Goal: Navigation & Orientation: Find specific page/section

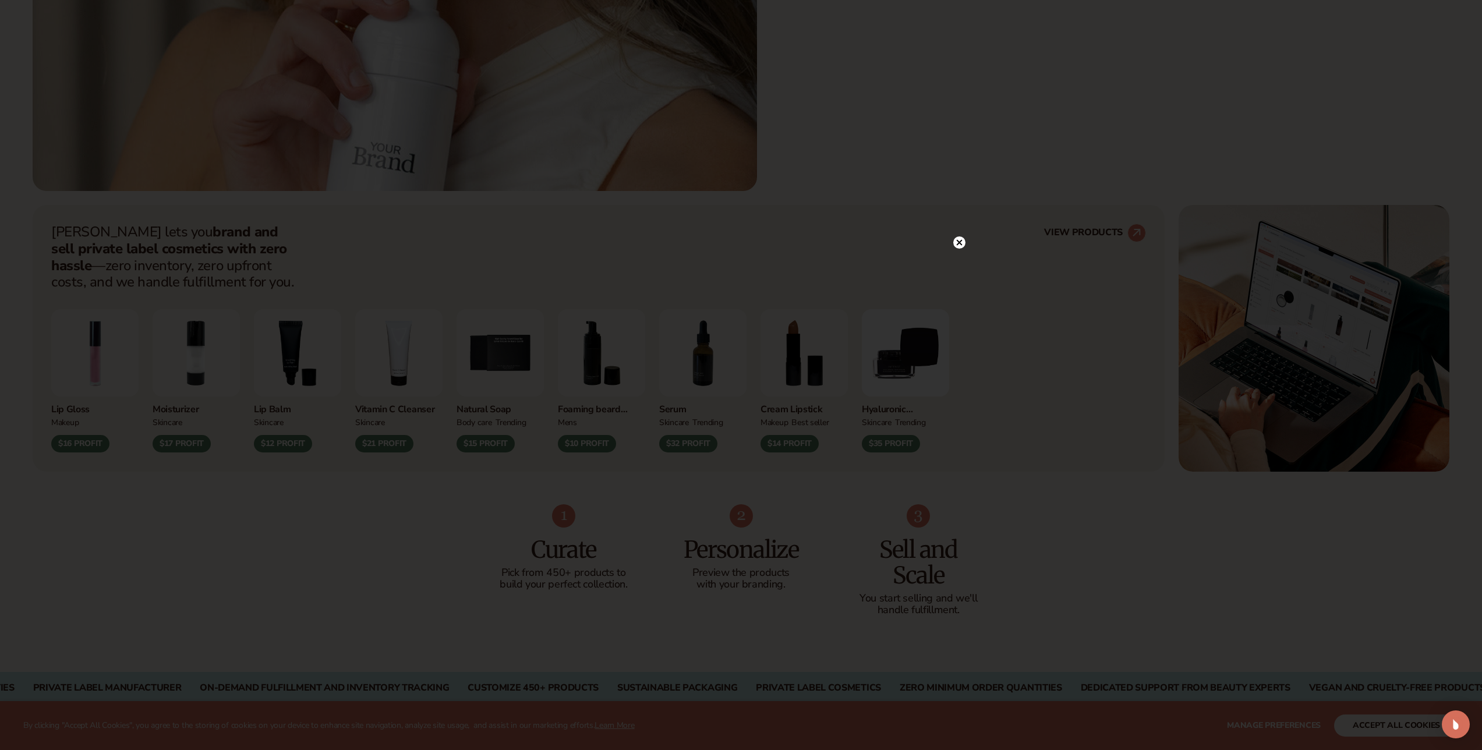
scroll to position [643, 0]
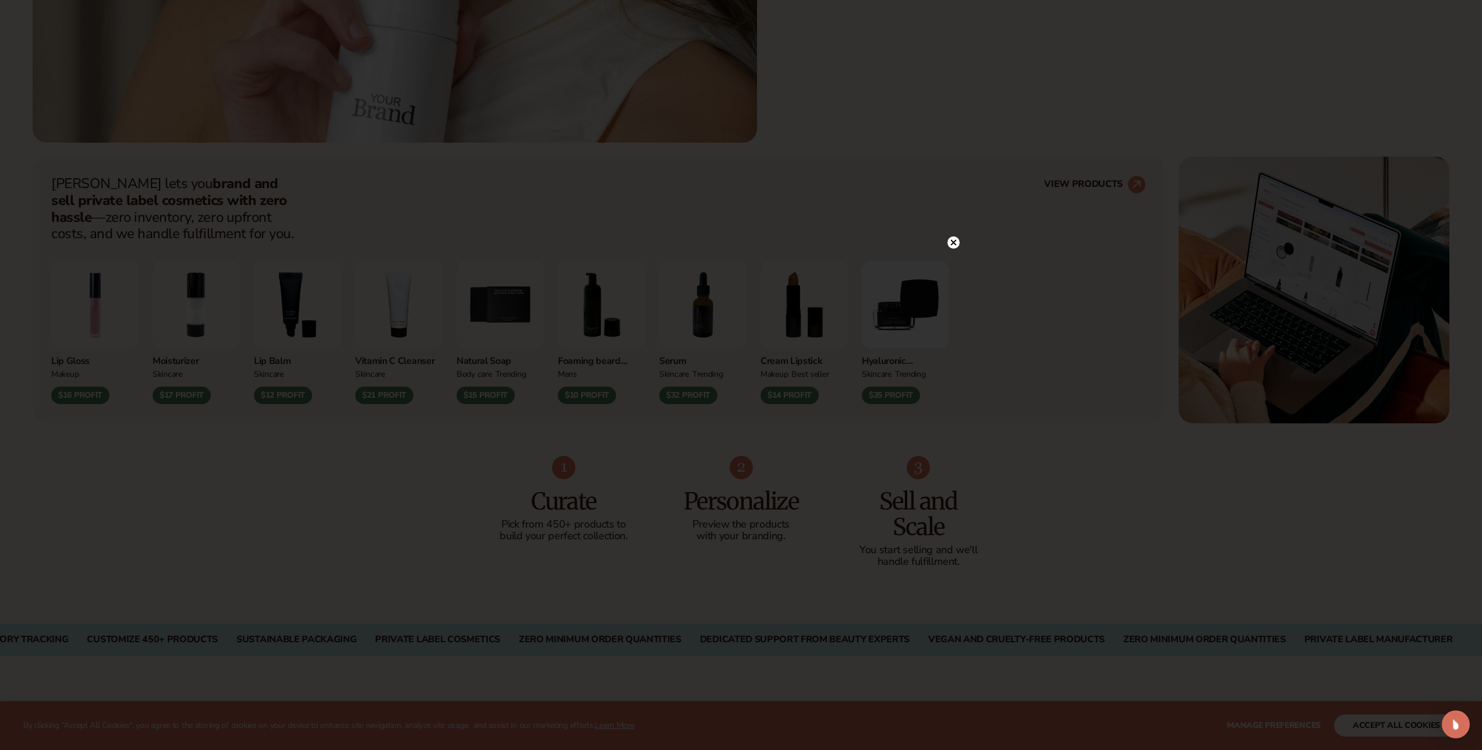
click at [954, 241] on icon at bounding box center [953, 242] width 6 height 6
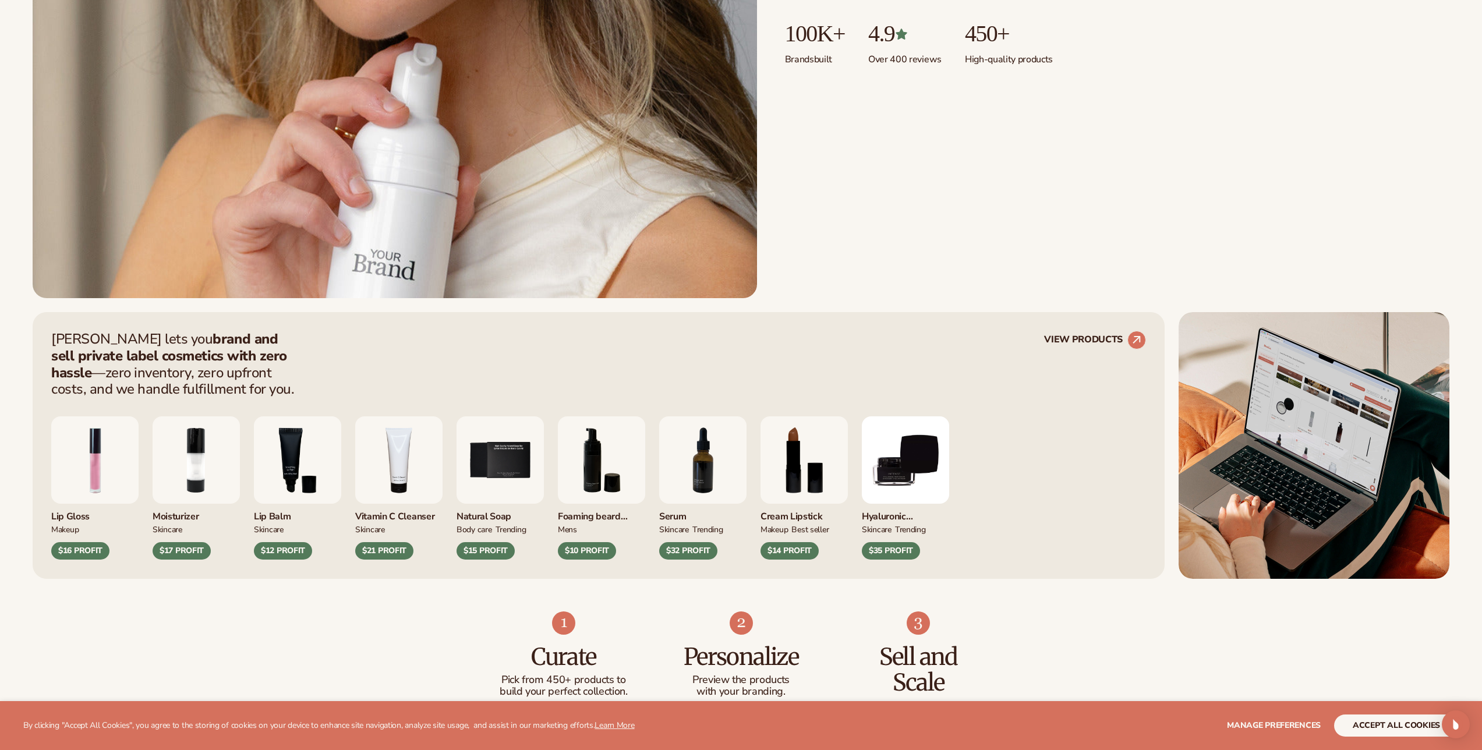
scroll to position [489, 0]
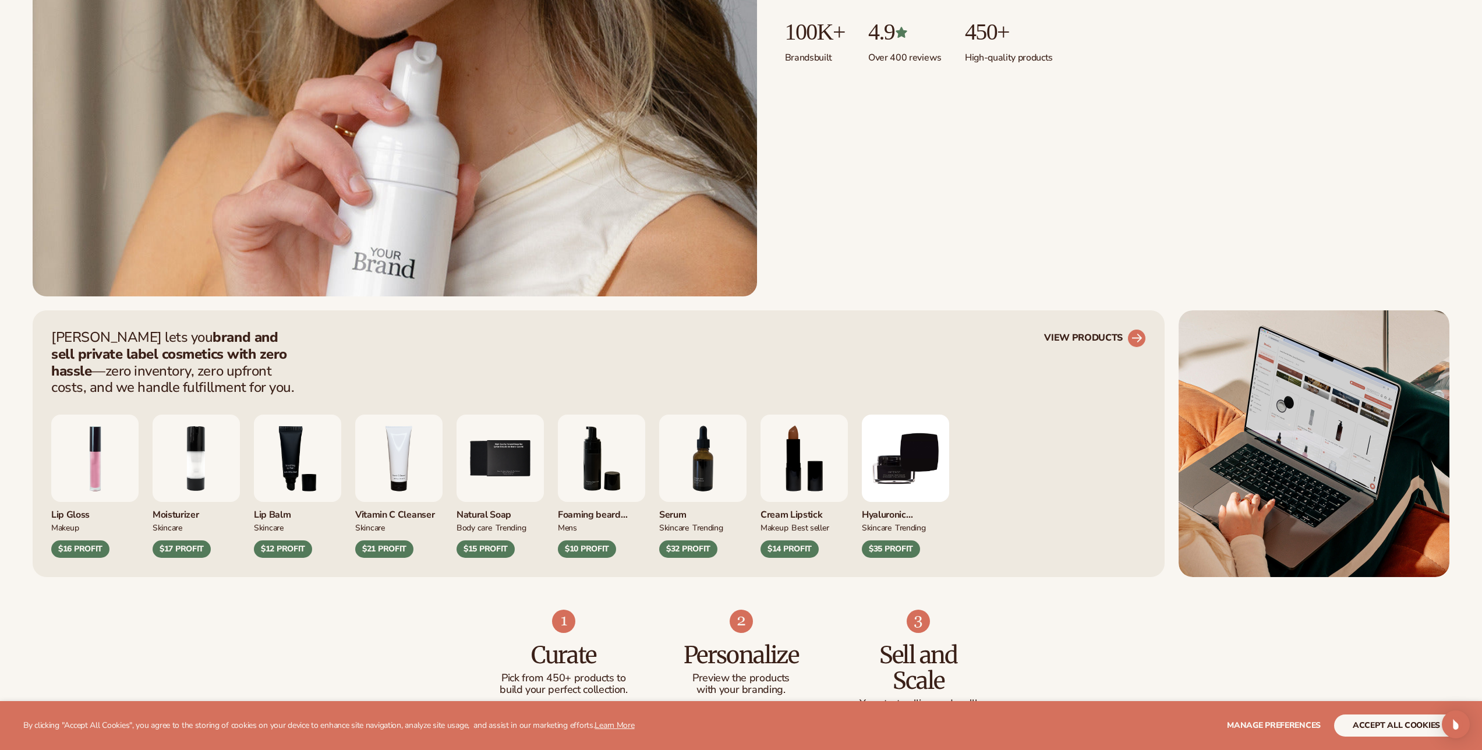
click at [1103, 339] on link "VIEW PRODUCTS" at bounding box center [1095, 338] width 102 height 19
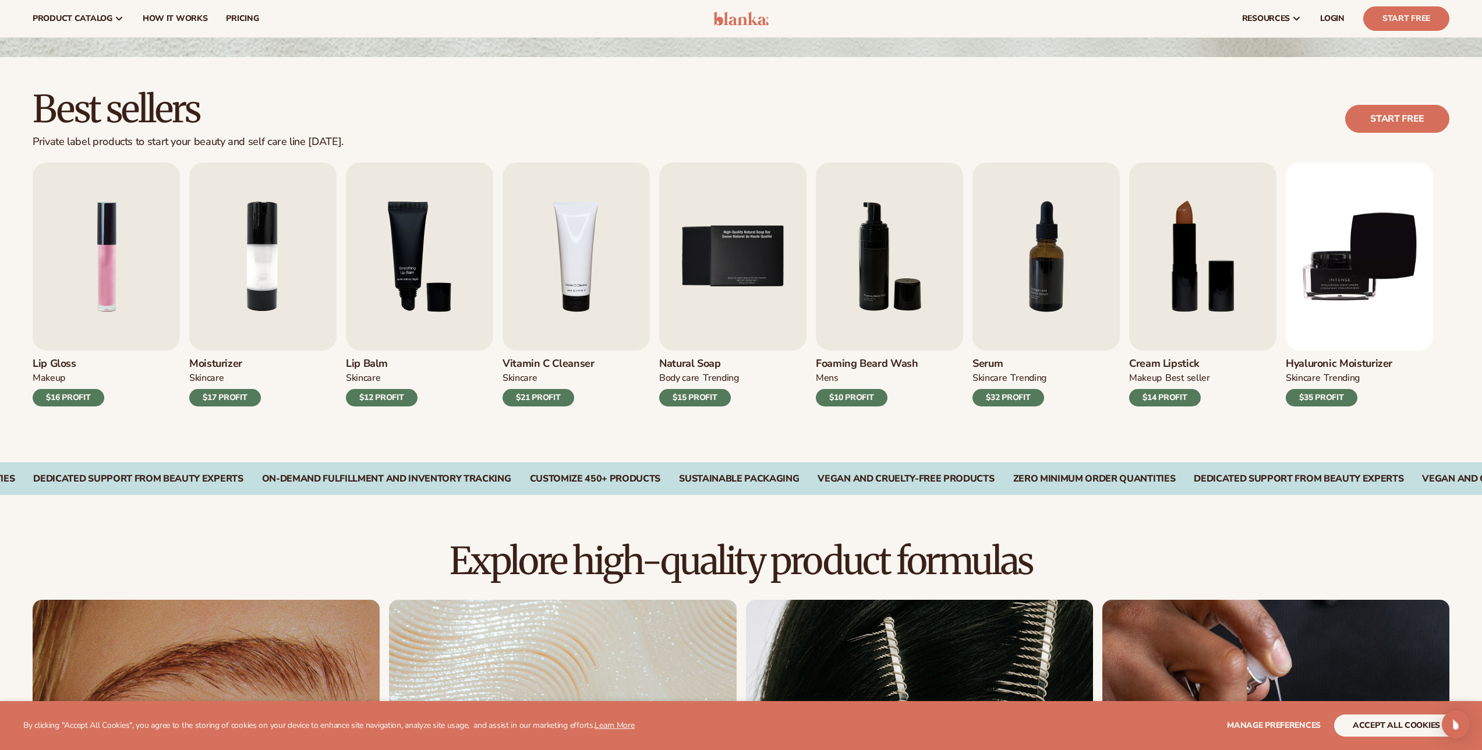
scroll to position [207, 0]
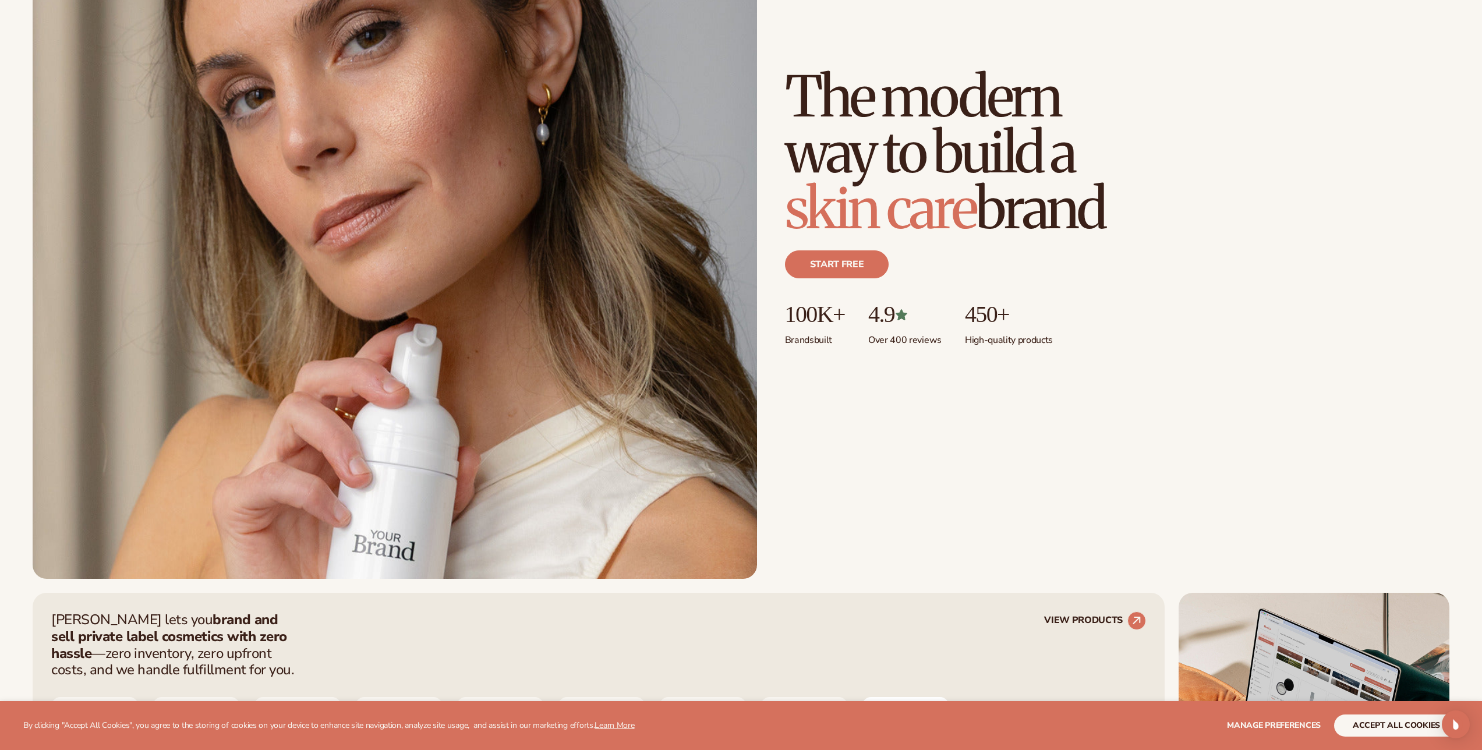
scroll to position [277, 0]
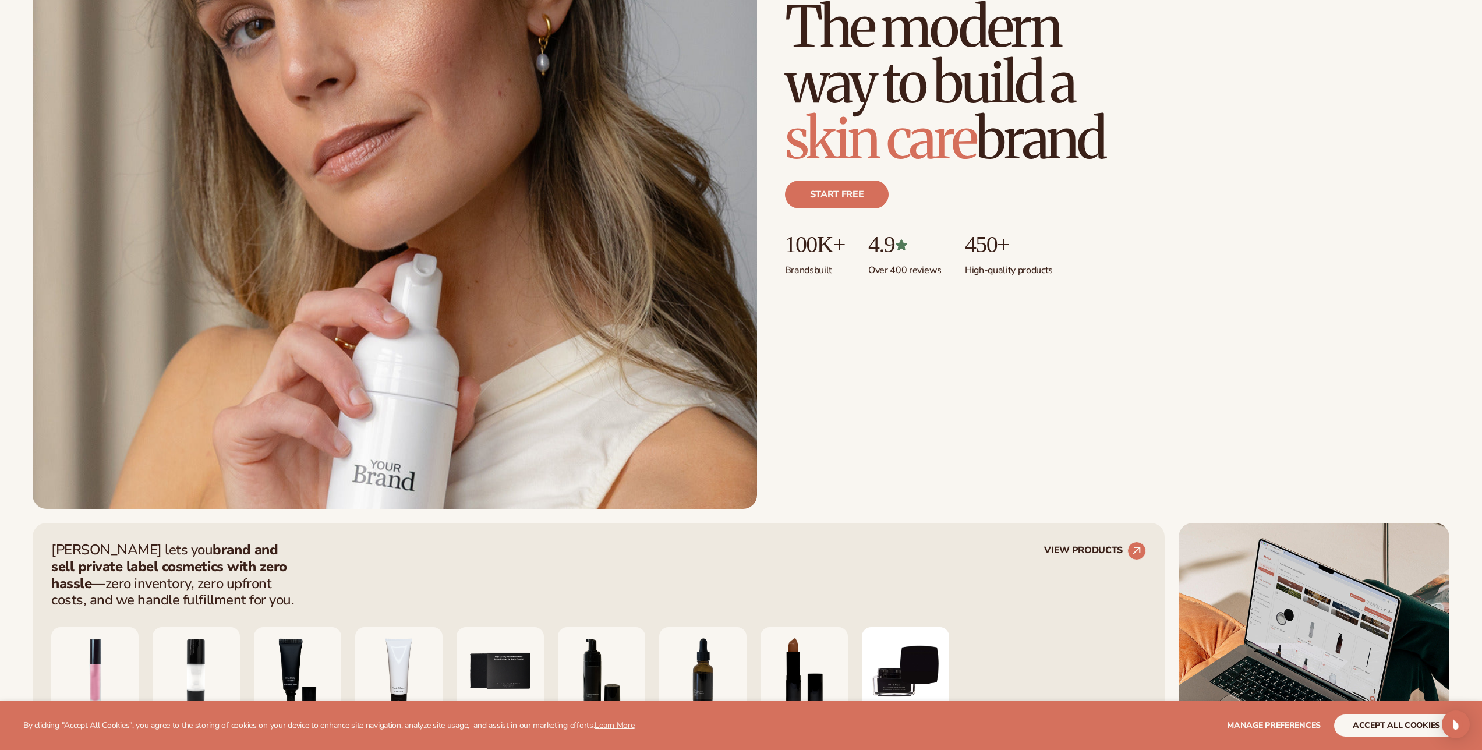
click at [851, 132] on span "skin care" at bounding box center [880, 139] width 191 height 70
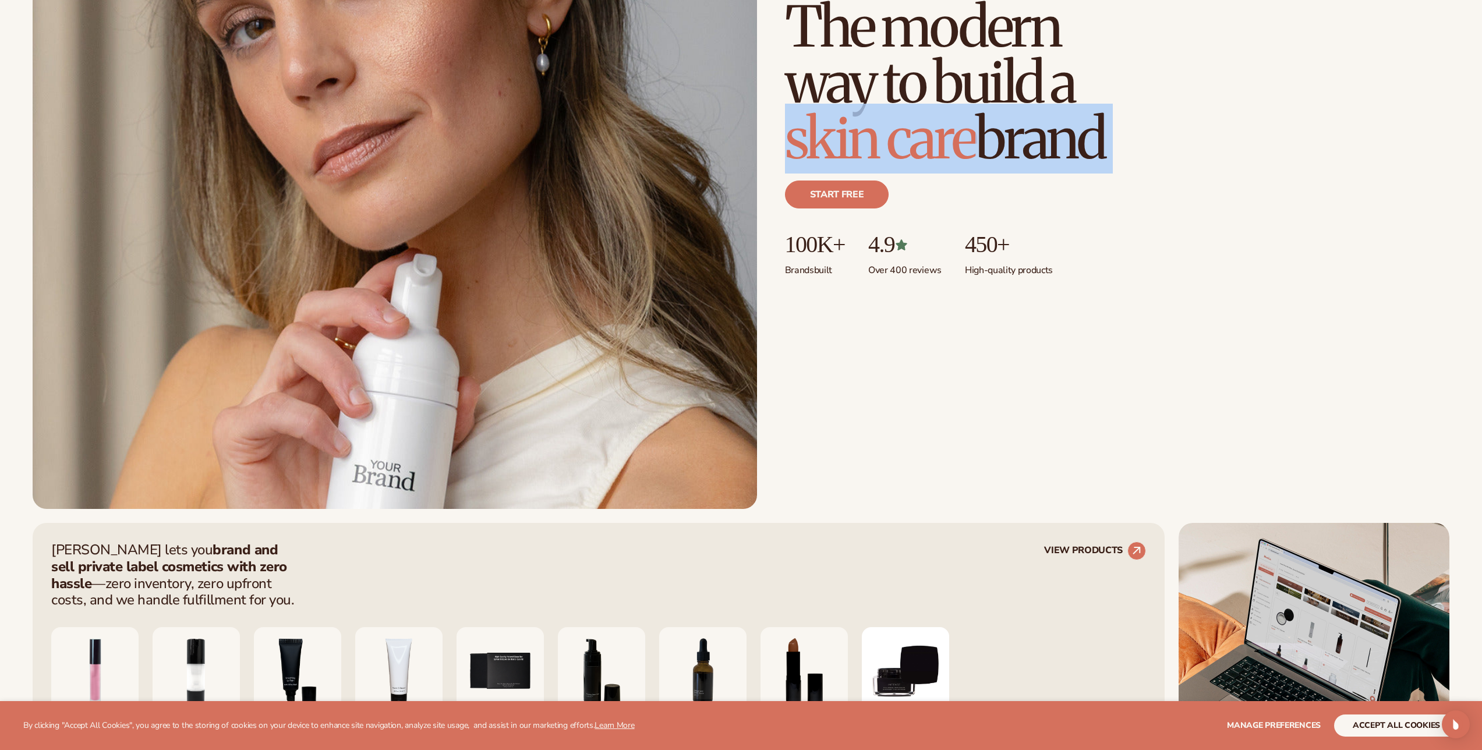
click at [851, 132] on span "skin care" at bounding box center [880, 139] width 191 height 70
click at [851, 132] on span "wellness" at bounding box center [878, 139] width 187 height 70
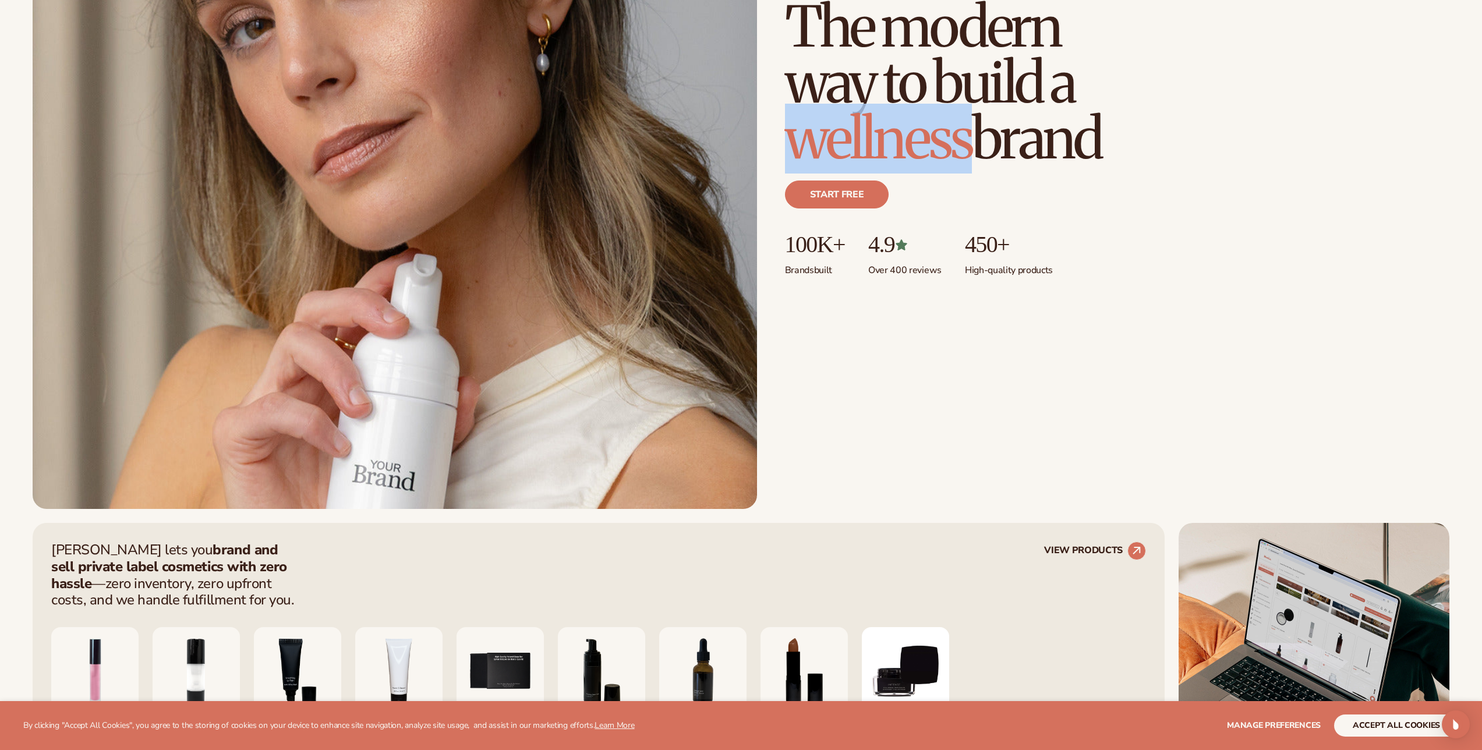
click at [851, 132] on span "wellness" at bounding box center [878, 139] width 187 height 70
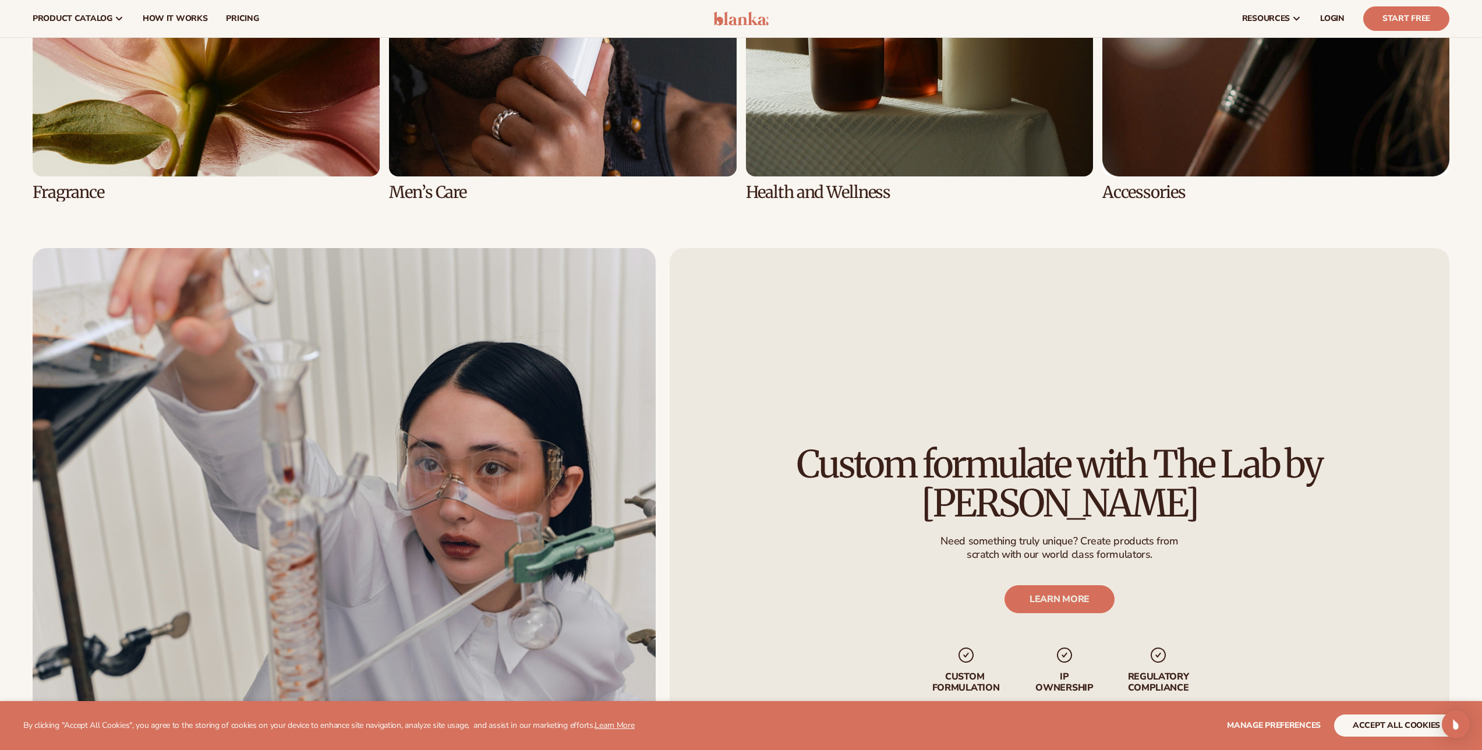
scroll to position [3543, 0]
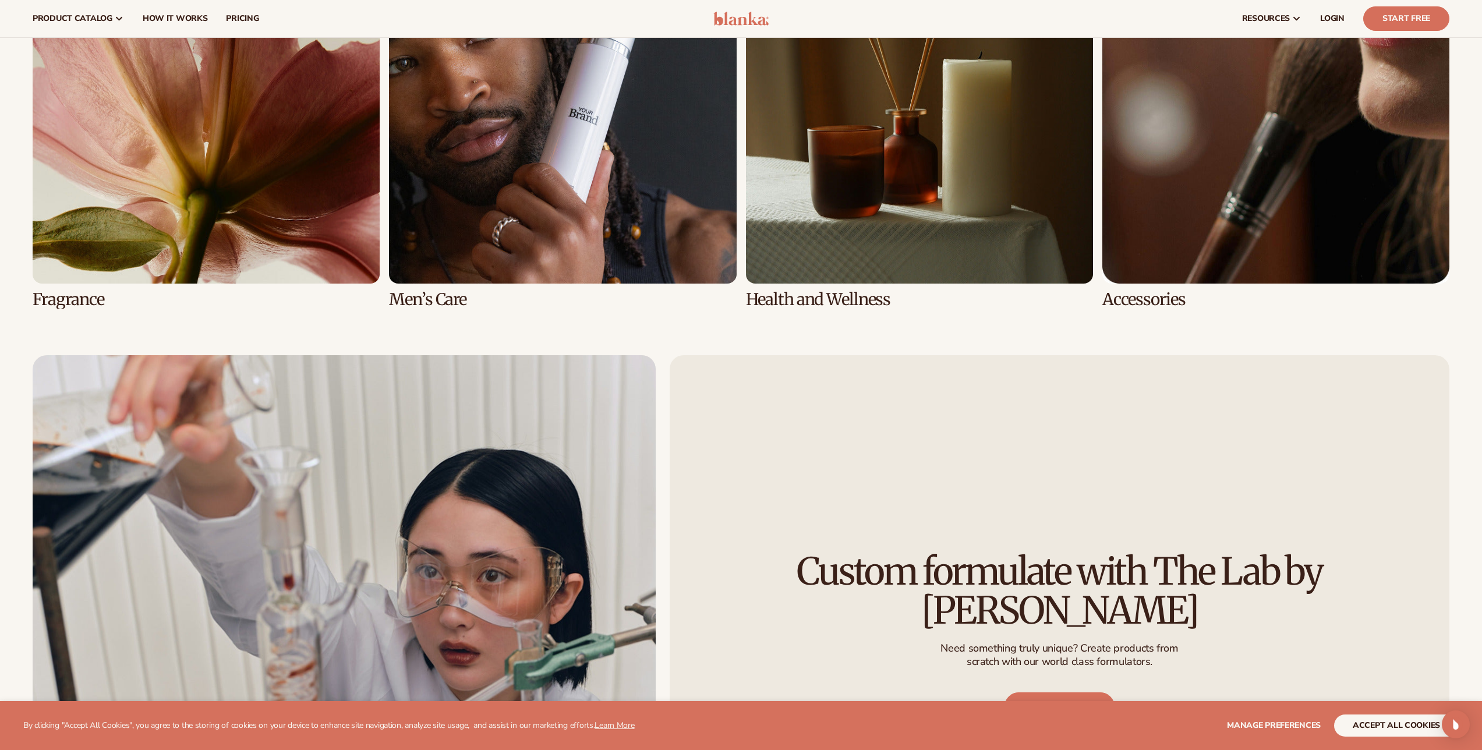
click at [930, 147] on link "7 / 8" at bounding box center [919, 122] width 347 height 372
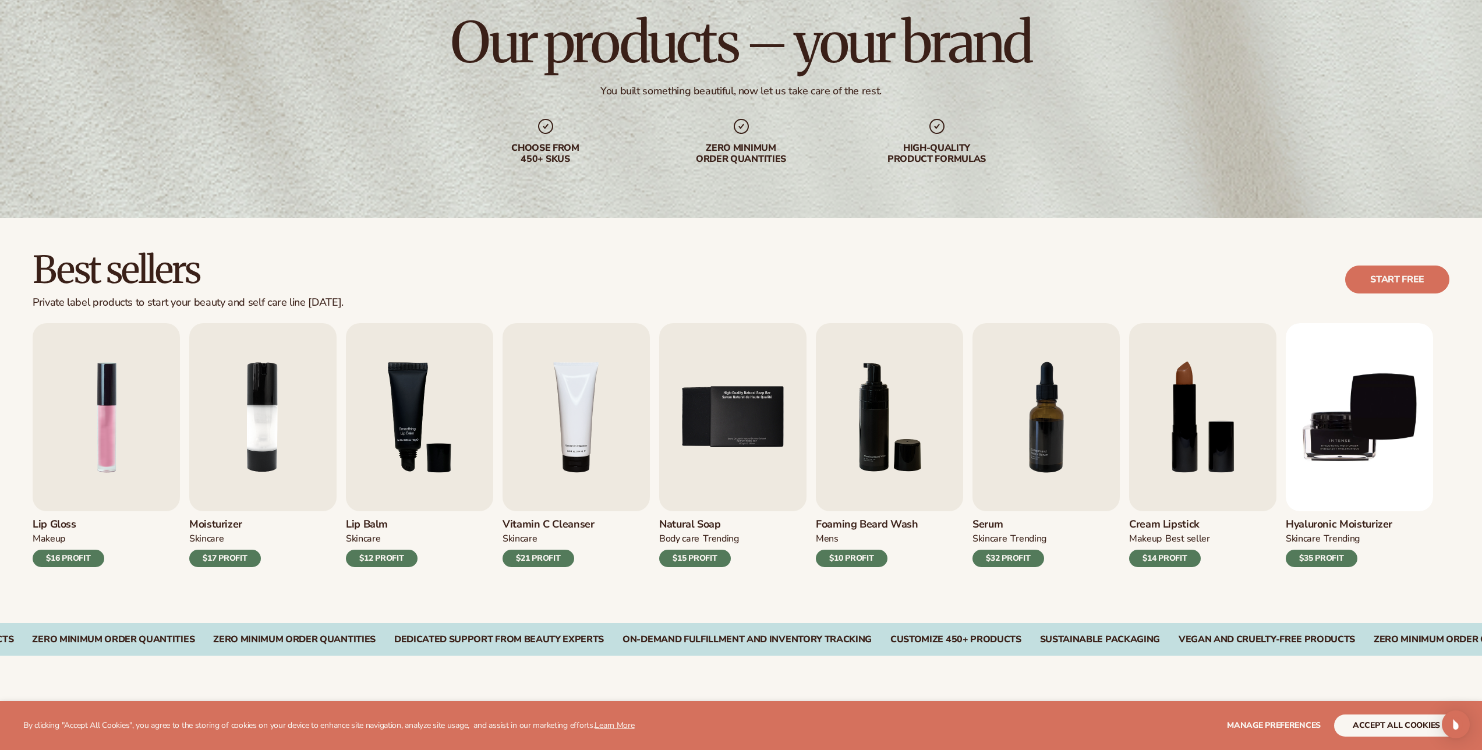
scroll to position [142, 0]
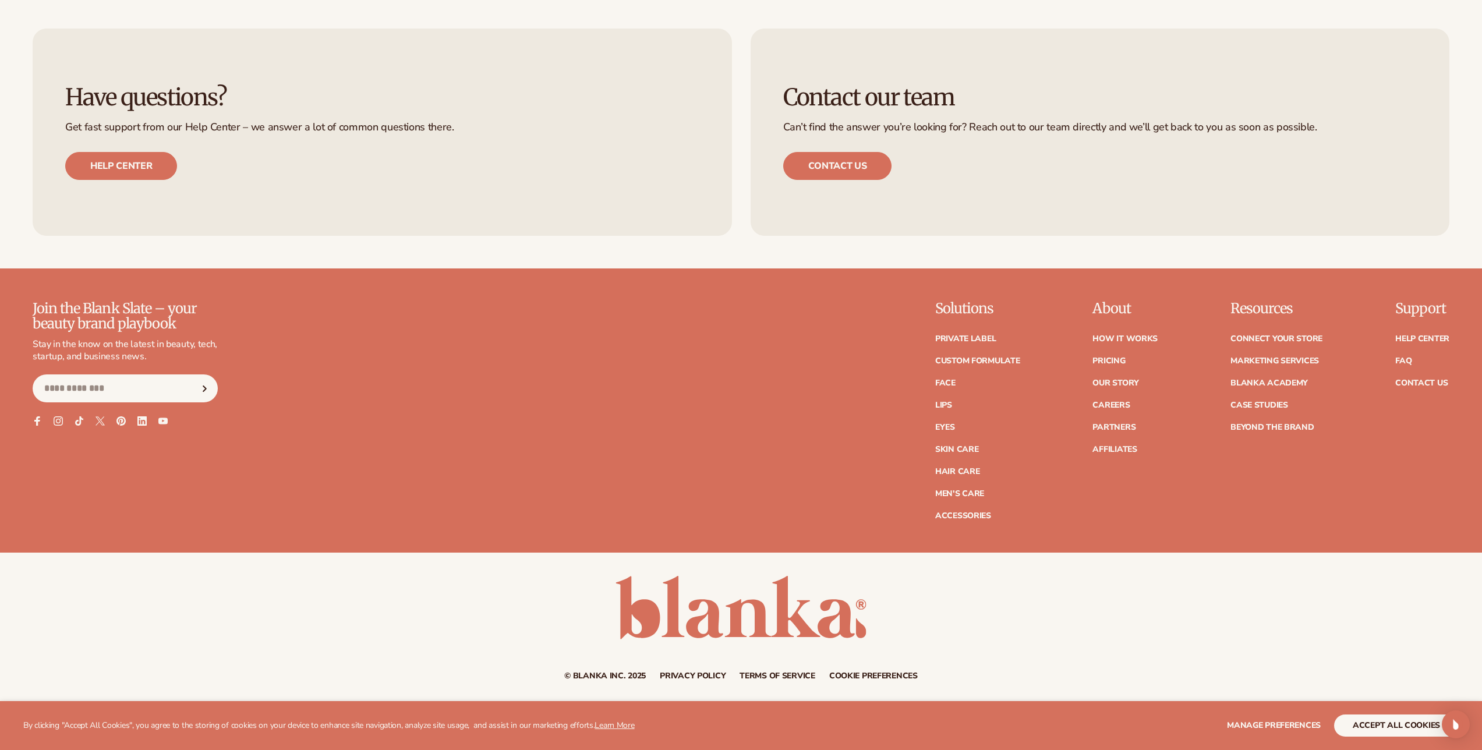
scroll to position [6412, 0]
